Goal: Transaction & Acquisition: Purchase product/service

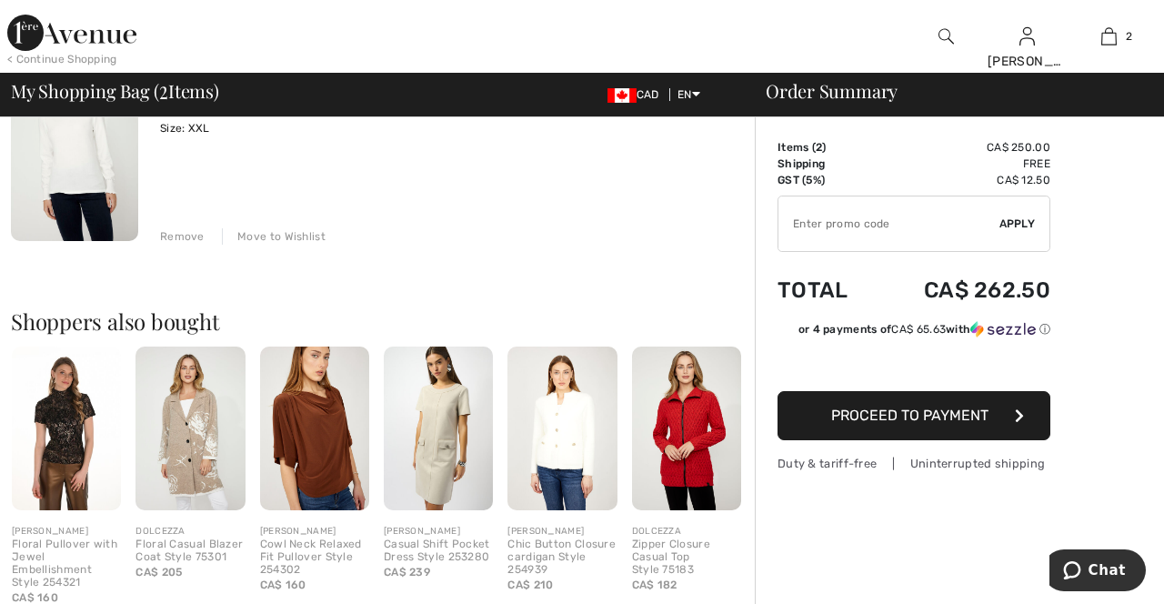
scroll to position [433, 0]
click at [187, 449] on img at bounding box center [189, 428] width 109 height 164
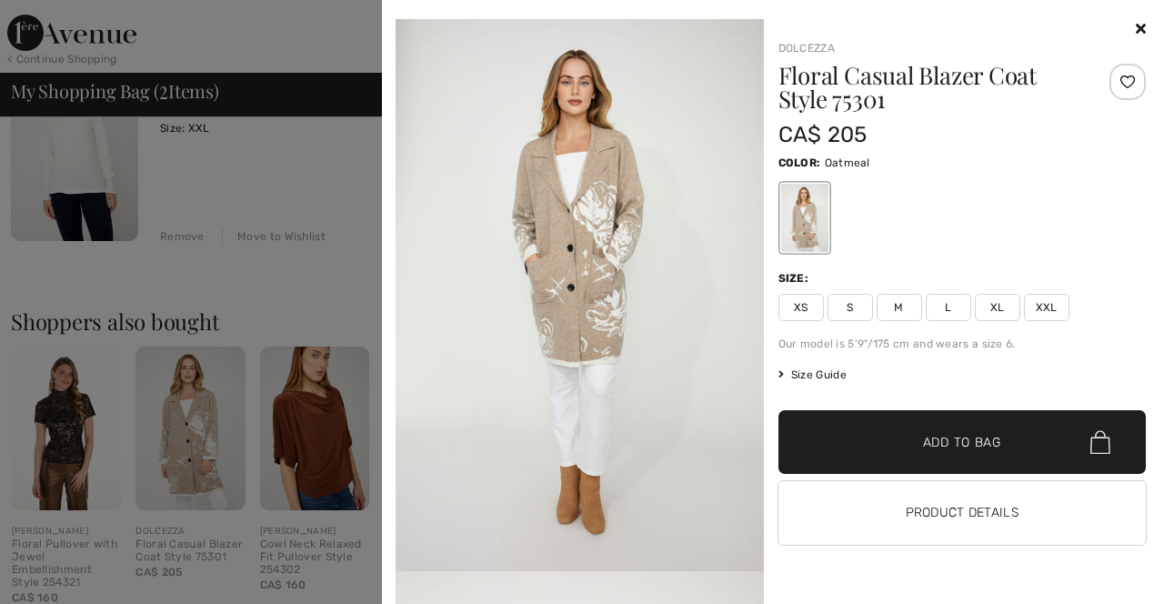
scroll to position [1270, 0]
click at [815, 378] on span "Size Guide" at bounding box center [812, 374] width 68 height 16
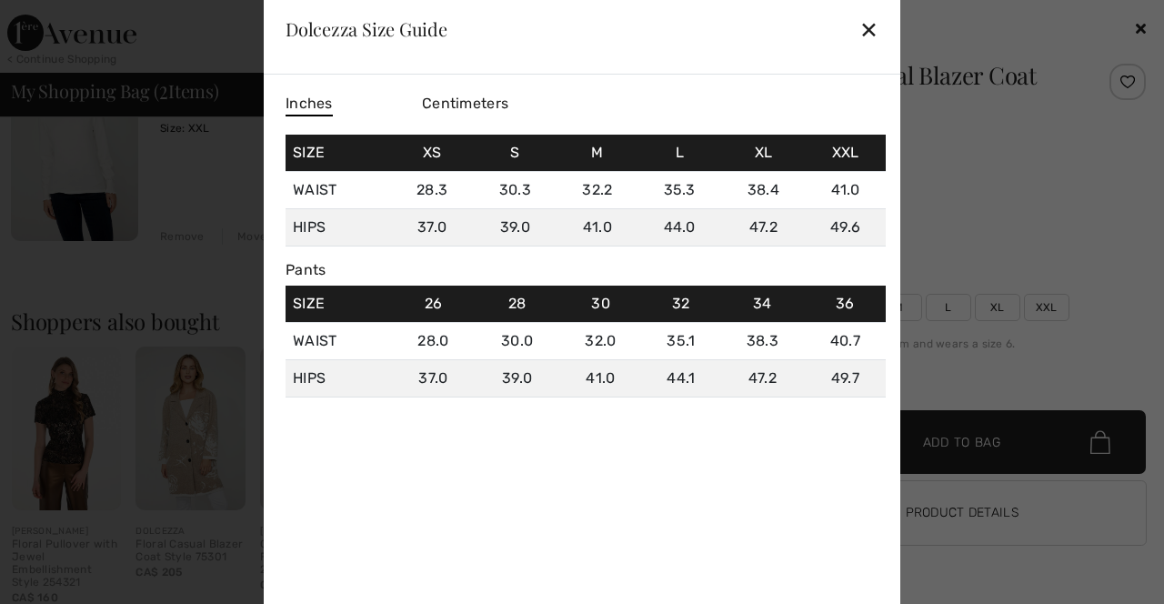
click at [867, 48] on div "✕" at bounding box center [868, 29] width 19 height 38
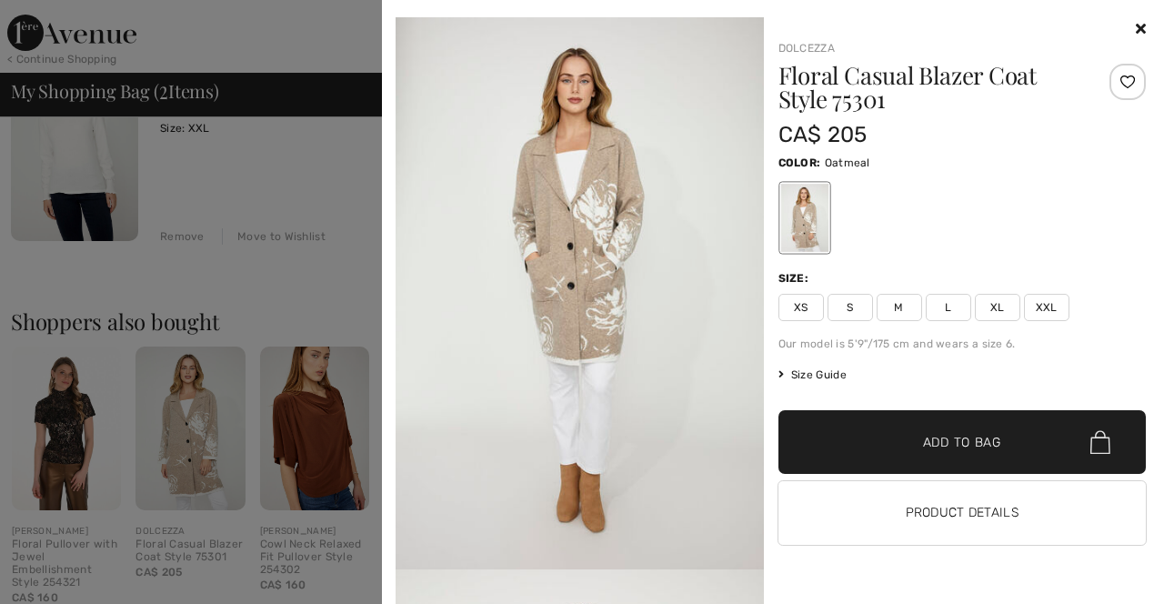
scroll to position [0, 0]
click at [975, 442] on span "Add to Bag" at bounding box center [962, 442] width 78 height 19
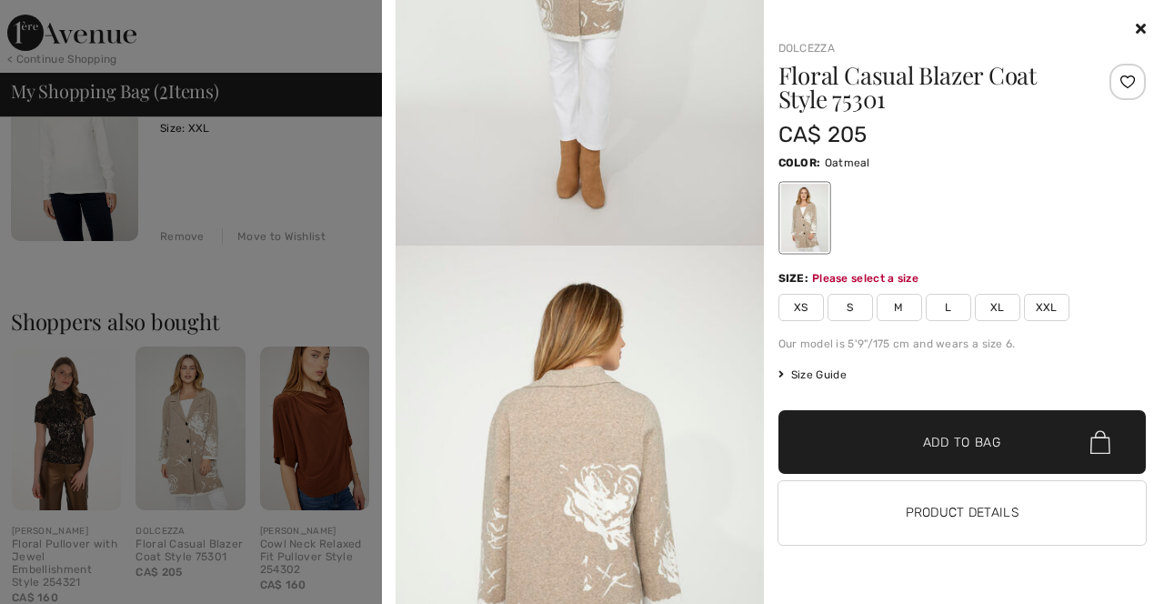
scroll to position [1596, 0]
click at [1046, 300] on span "XXL" at bounding box center [1046, 307] width 45 height 27
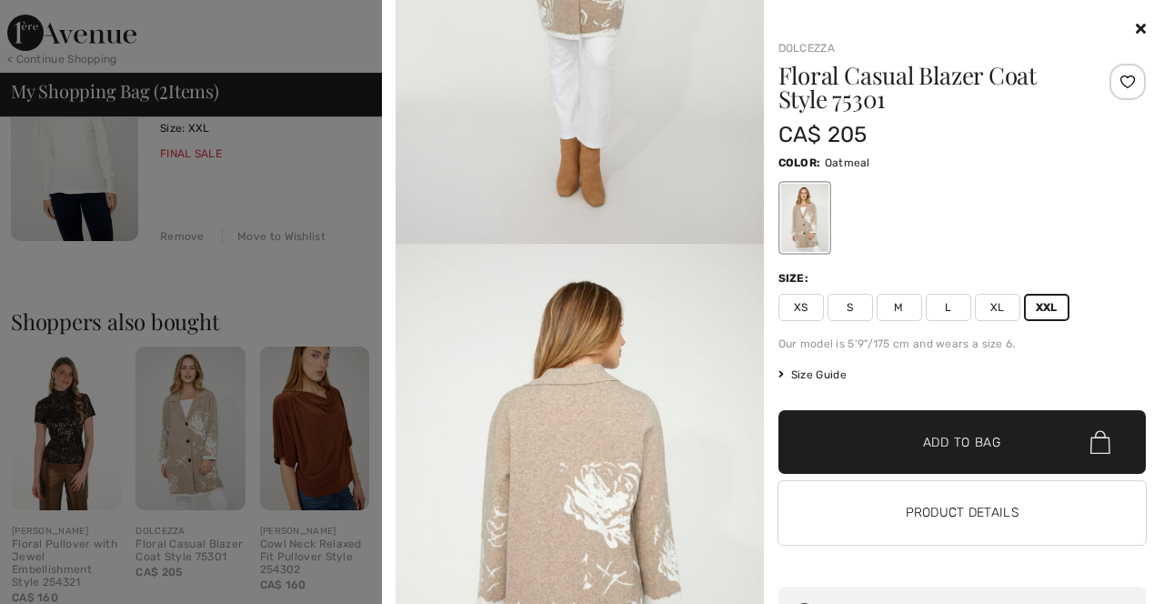
click at [972, 447] on span "Add to Bag" at bounding box center [962, 442] width 78 height 19
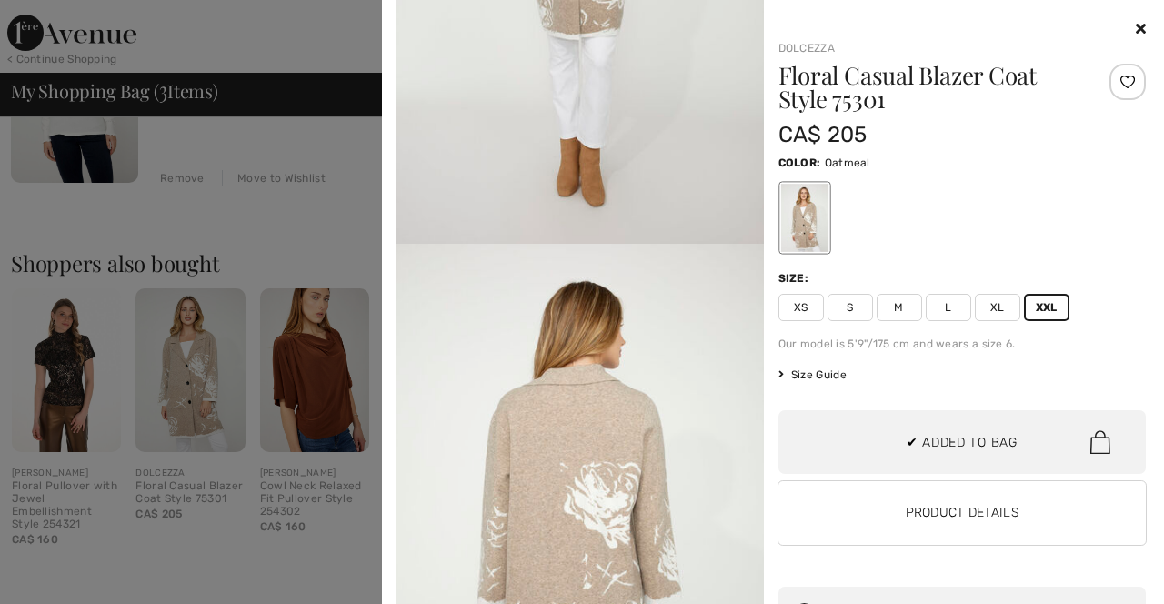
scroll to position [79, 0]
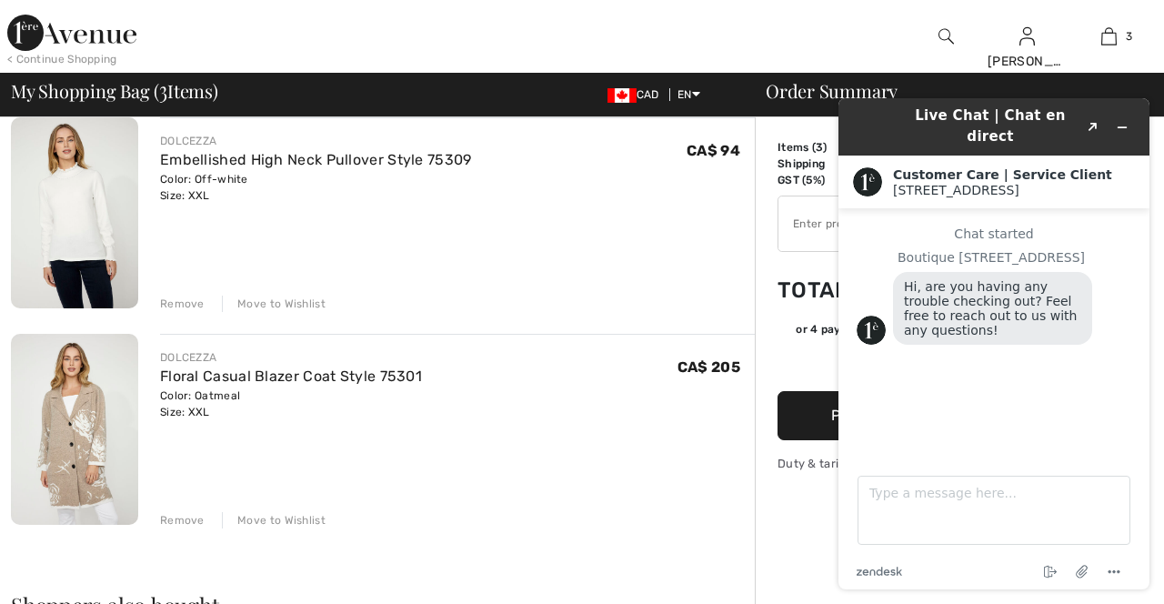
scroll to position [372, 0]
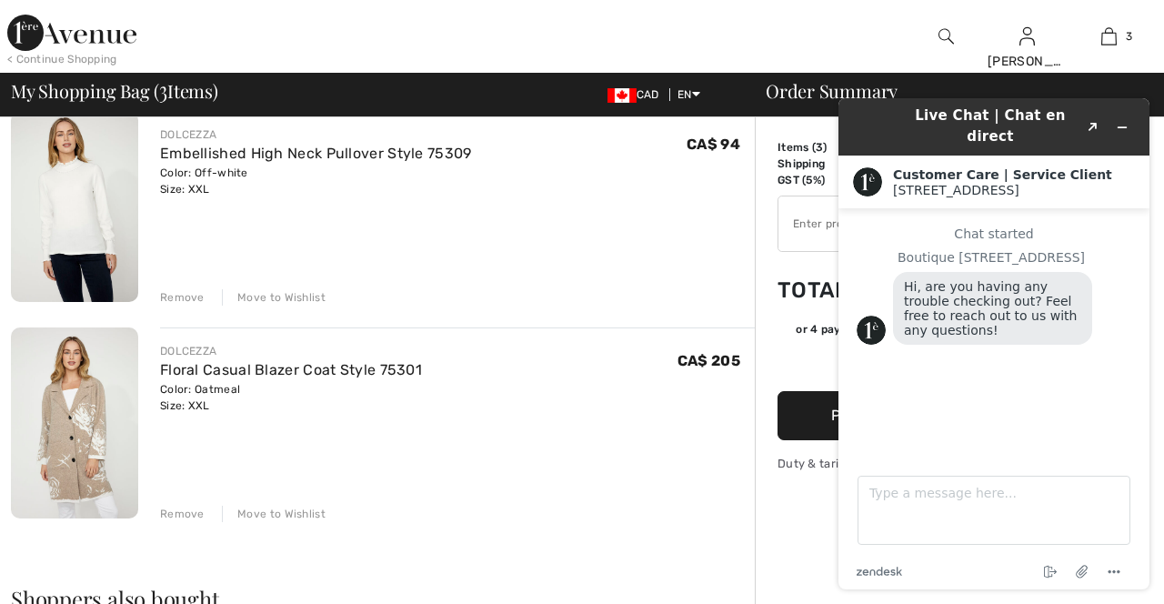
click at [53, 427] on img at bounding box center [74, 422] width 127 height 191
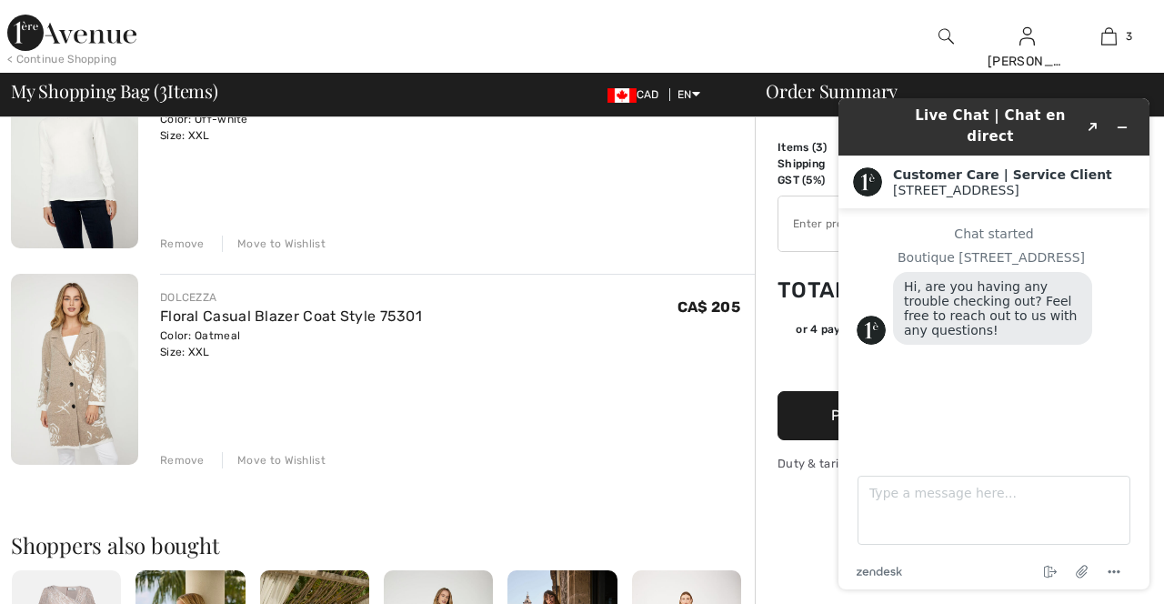
scroll to position [430, 0]
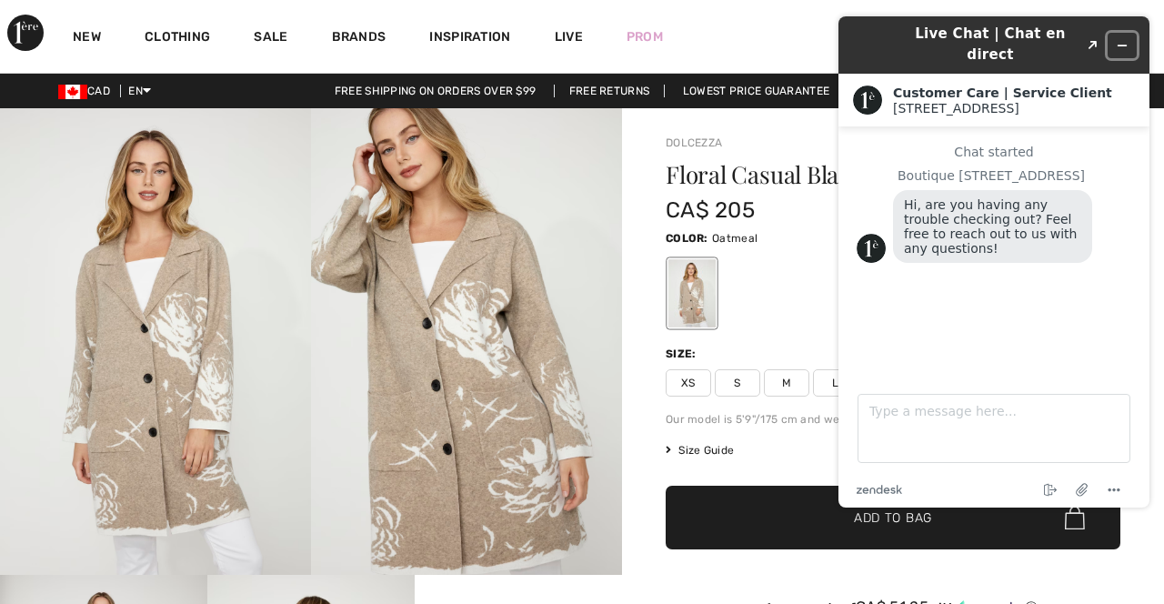
click at [1127, 33] on button "Minimize widget" at bounding box center [1121, 45] width 29 height 25
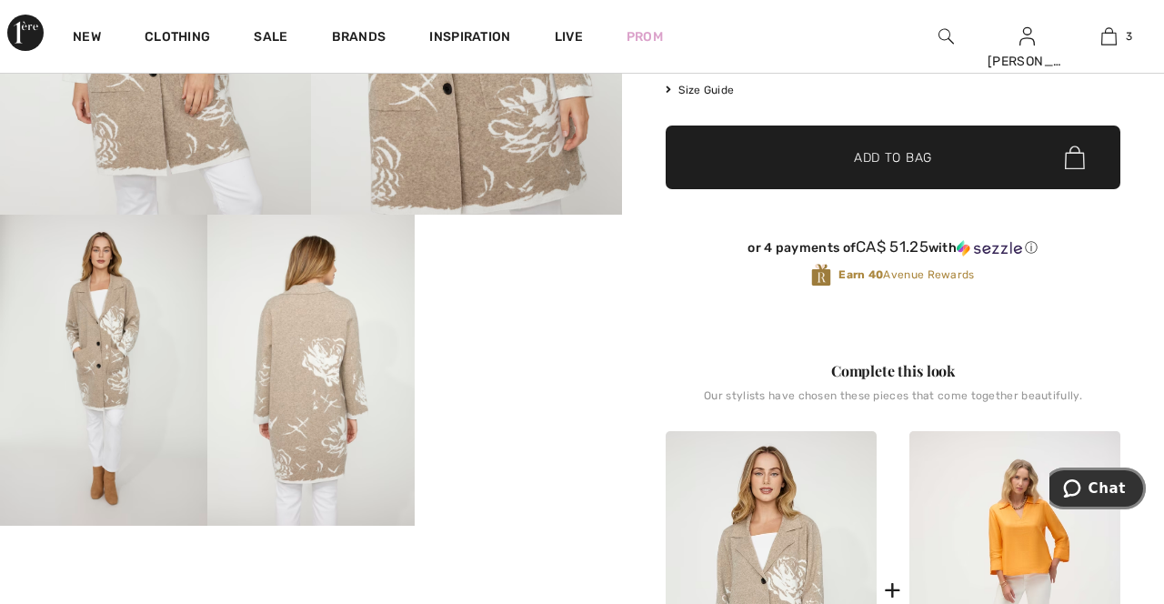
scroll to position [358, 0]
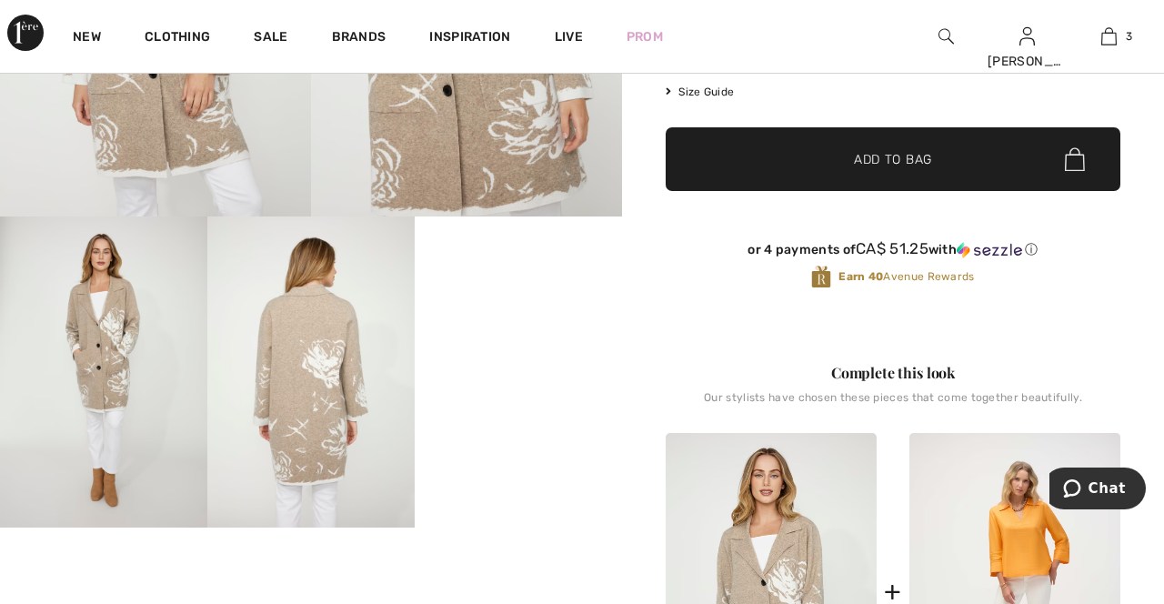
click at [1114, 35] on img at bounding box center [1108, 36] width 15 height 22
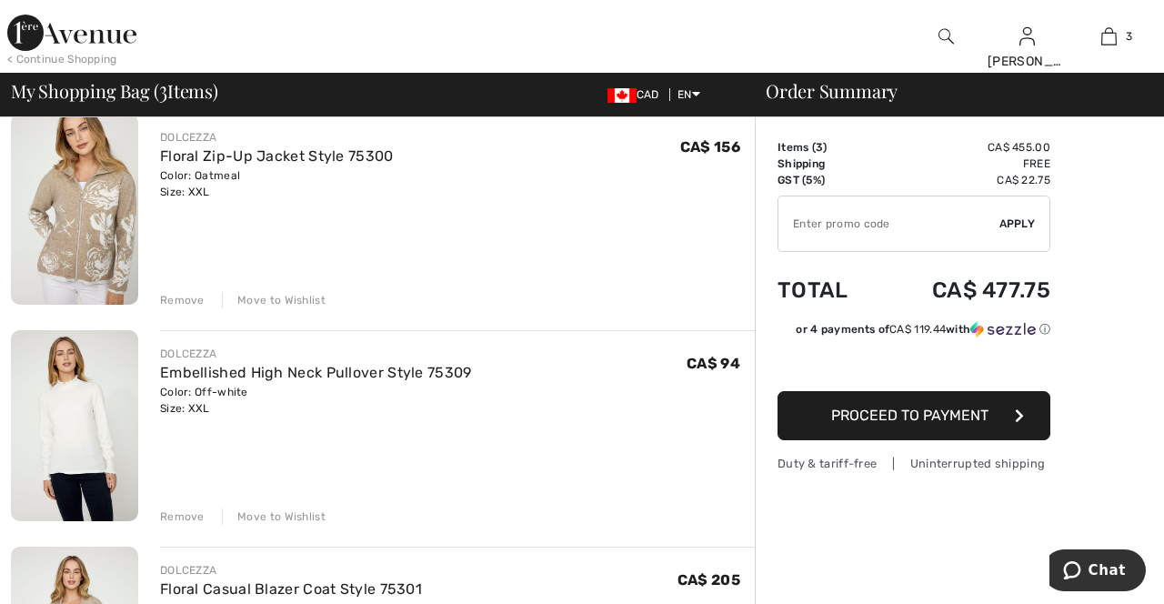
scroll to position [155, 0]
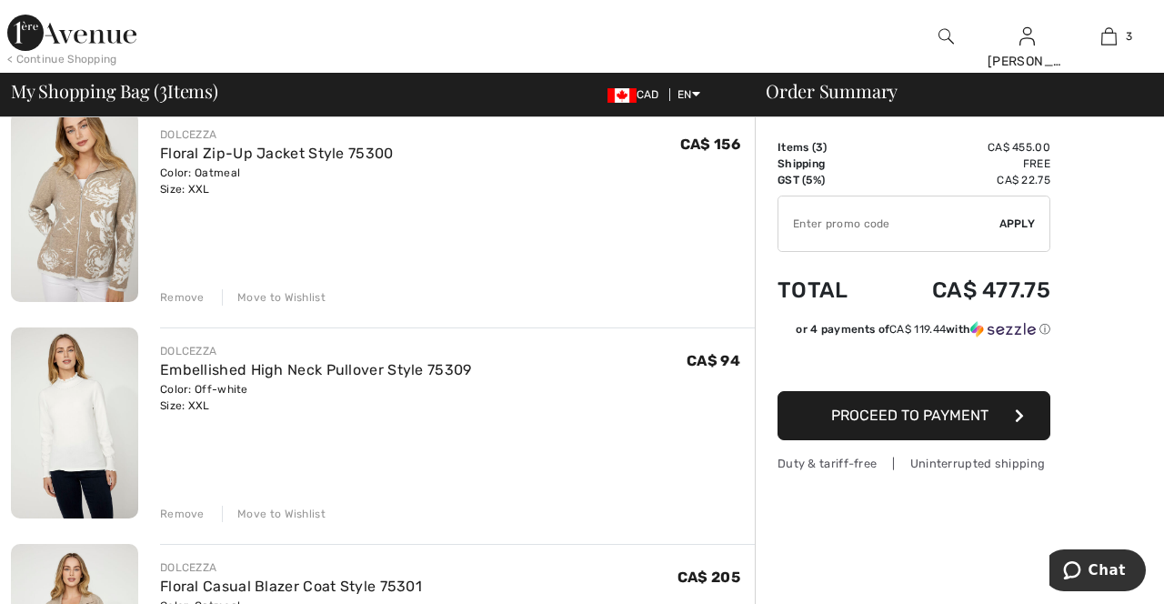
click at [287, 515] on div "Move to Wishlist" at bounding box center [274, 513] width 104 height 16
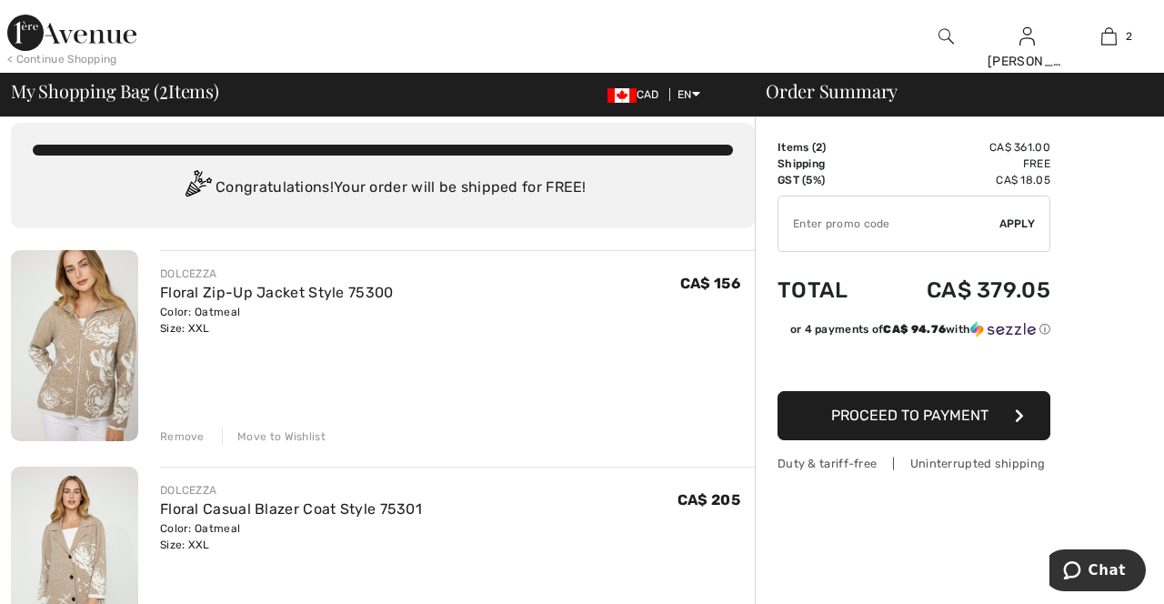
scroll to position [7, 0]
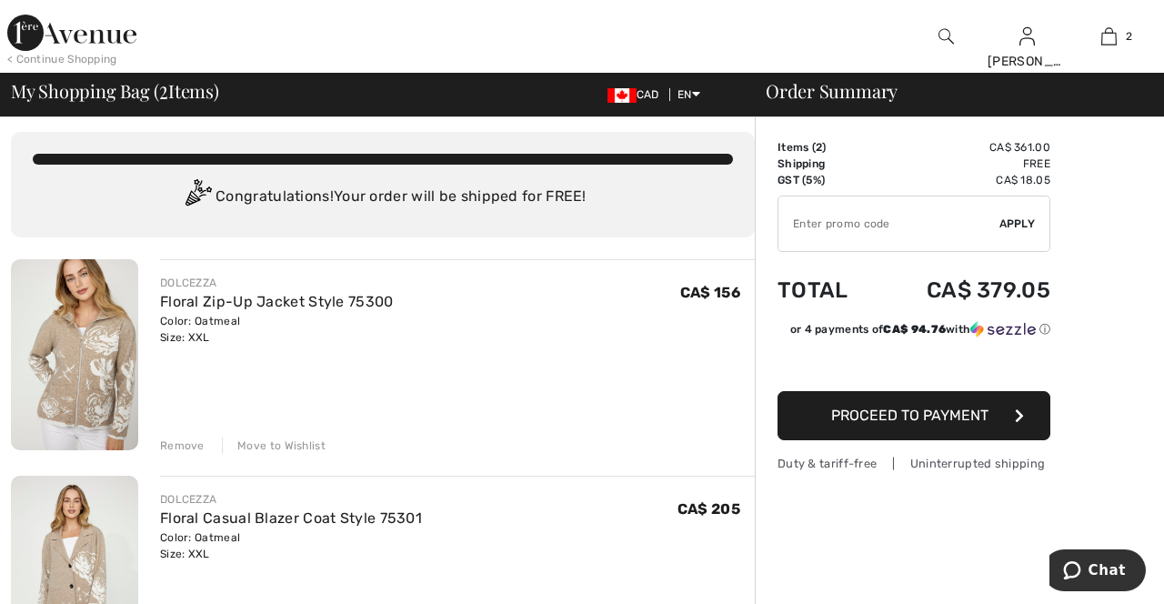
click at [289, 443] on div "Move to Wishlist" at bounding box center [274, 445] width 104 height 16
